Goal: Transaction & Acquisition: Subscribe to service/newsletter

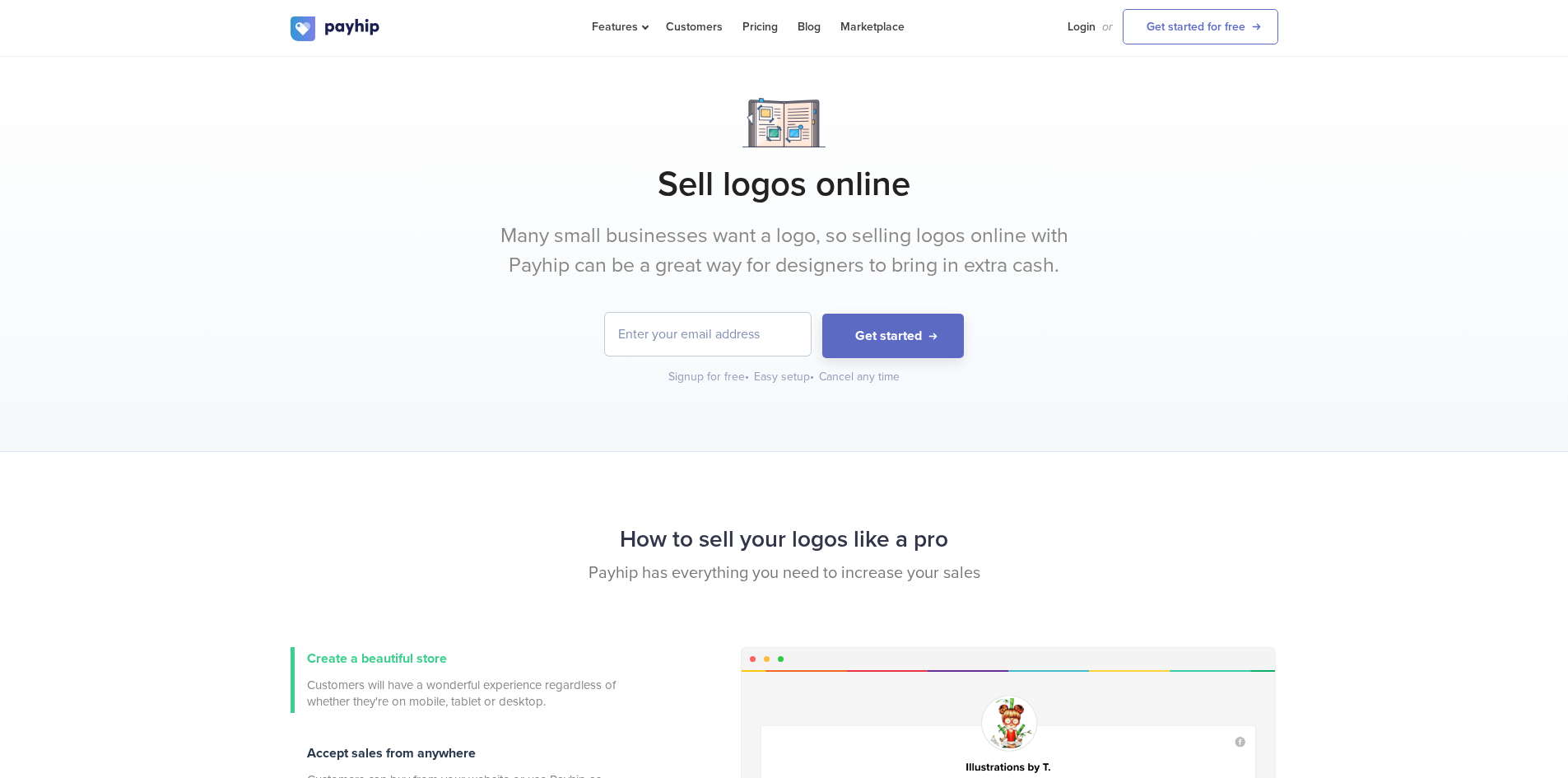
click at [584, 341] on form "Get started" at bounding box center [784, 335] width 988 height 45
click at [635, 338] on input "email" at bounding box center [708, 334] width 206 height 43
type input "[EMAIL_ADDRESS][DOMAIN_NAME]"
click at [853, 358] on div "siamsarker61@icloud.com Get started Signup for free • Easy setup • Cancel any t…" at bounding box center [784, 349] width 988 height 73
click at [937, 322] on button "Get started" at bounding box center [893, 336] width 142 height 45
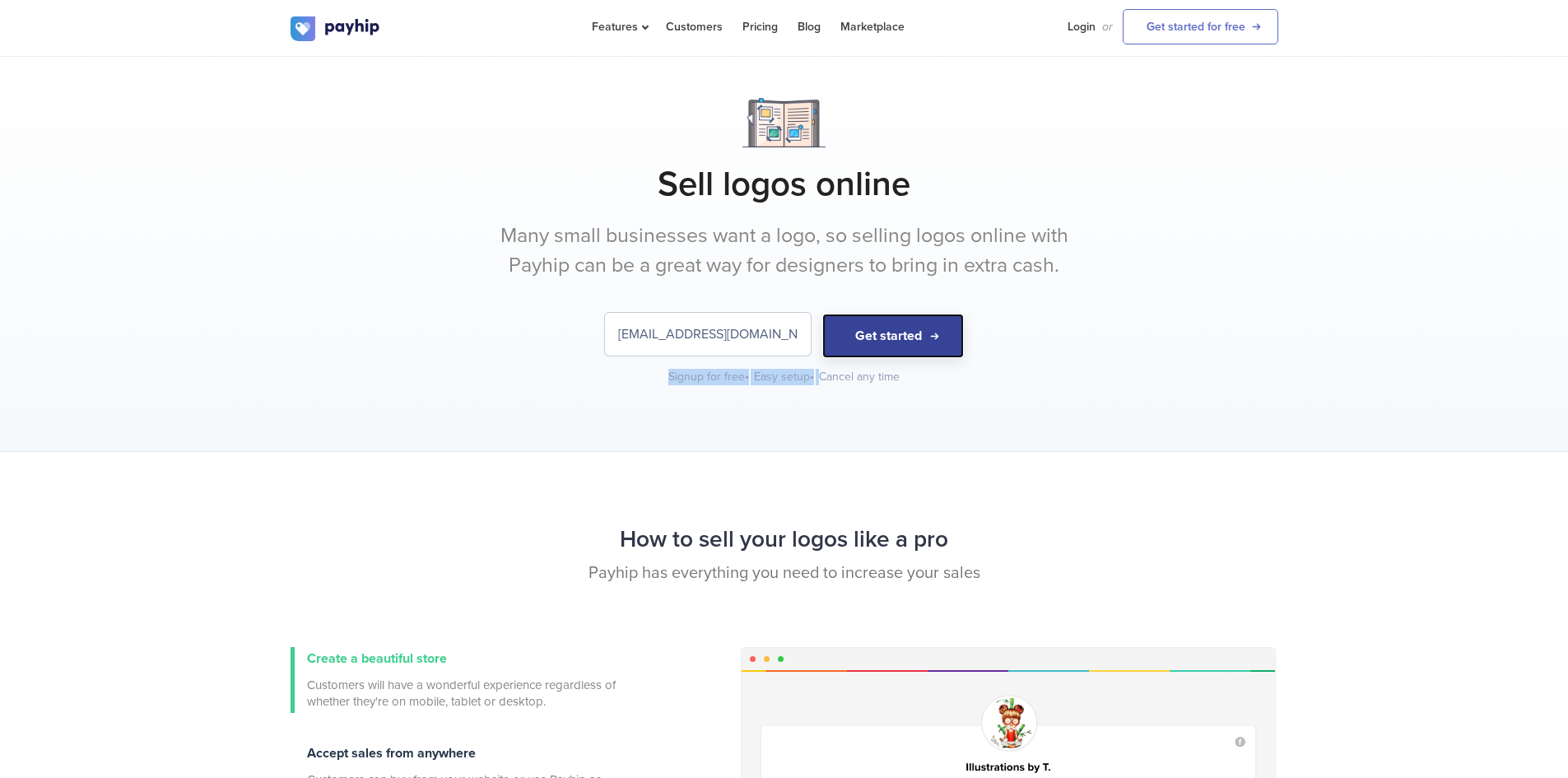
click at [944, 331] on button "Get started" at bounding box center [893, 336] width 142 height 45
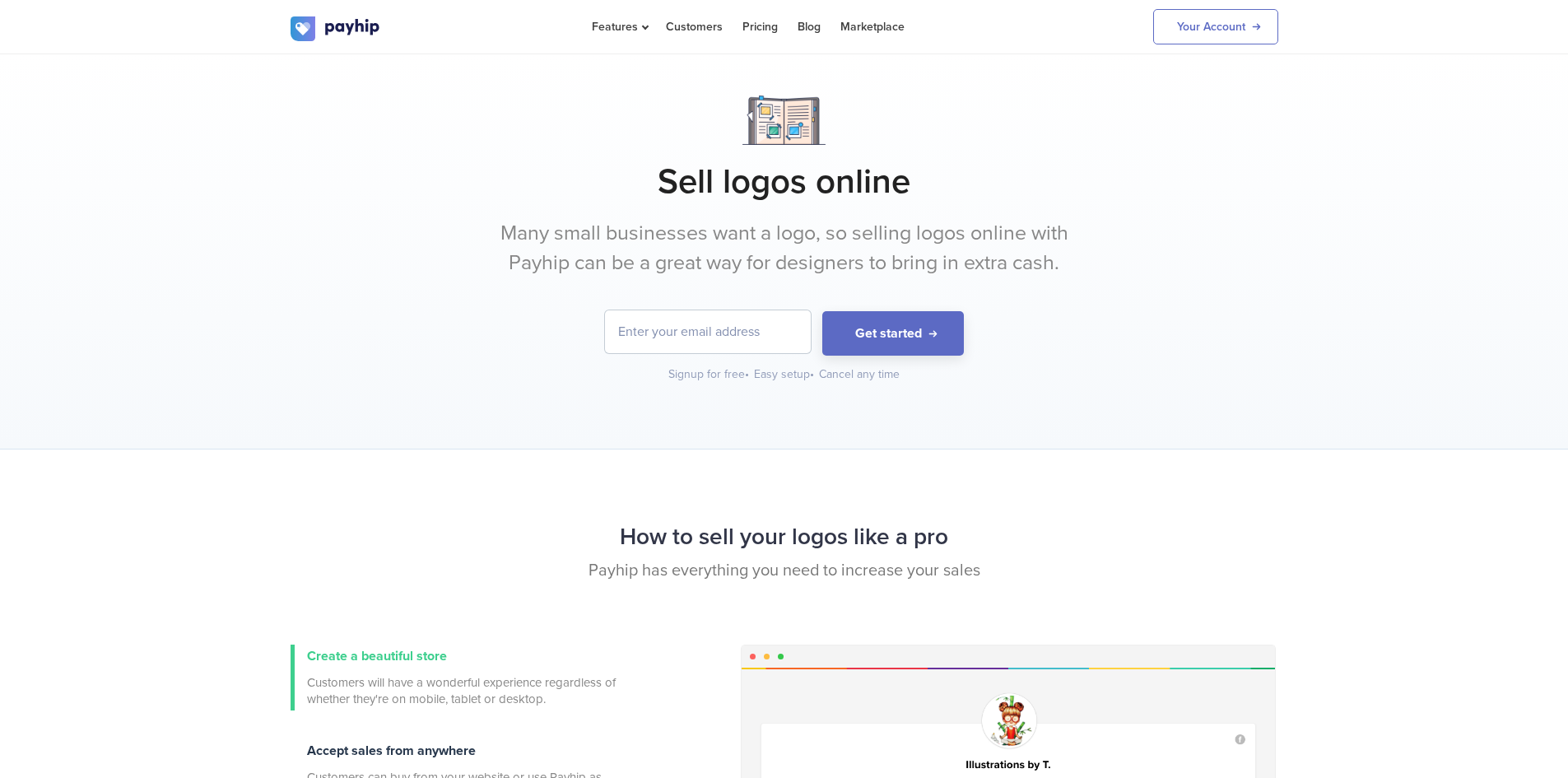
click at [768, 325] on input "email" at bounding box center [708, 332] width 206 height 43
type input "[EMAIL_ADDRESS][DOMAIN_NAME]"
click at [843, 342] on button "Get started" at bounding box center [893, 334] width 142 height 45
